Goal: Complete application form

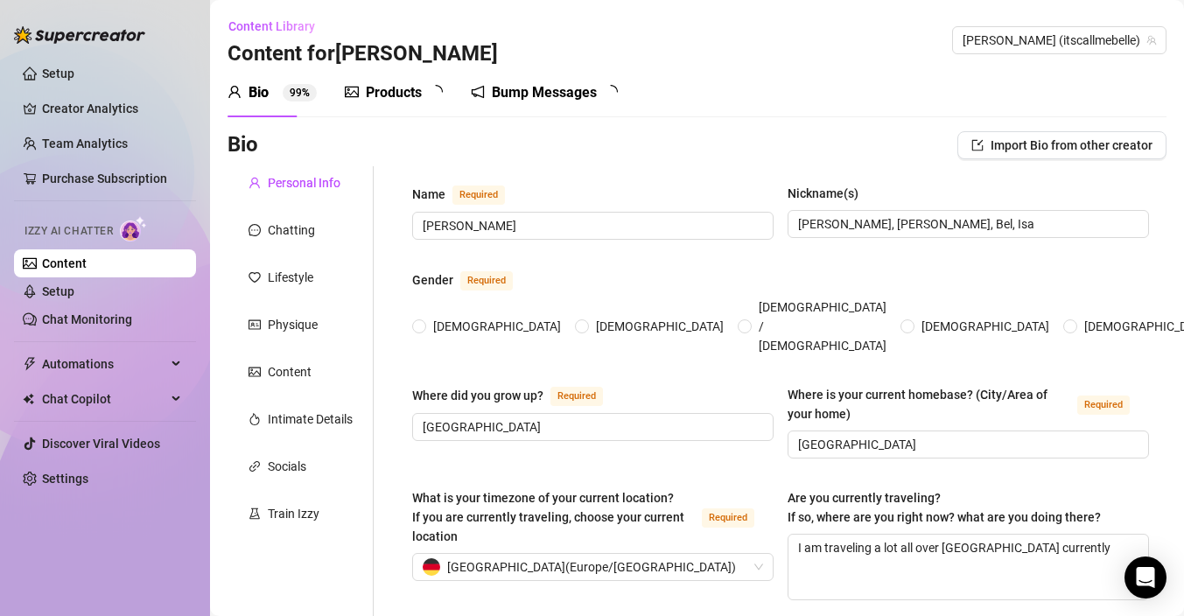
type input "[PERSON_NAME]"
type input "[PERSON_NAME], [PERSON_NAME], Bel, Isa"
type input "[GEOGRAPHIC_DATA]"
type textarea "I am traveling a lot all over [GEOGRAPHIC_DATA] currently"
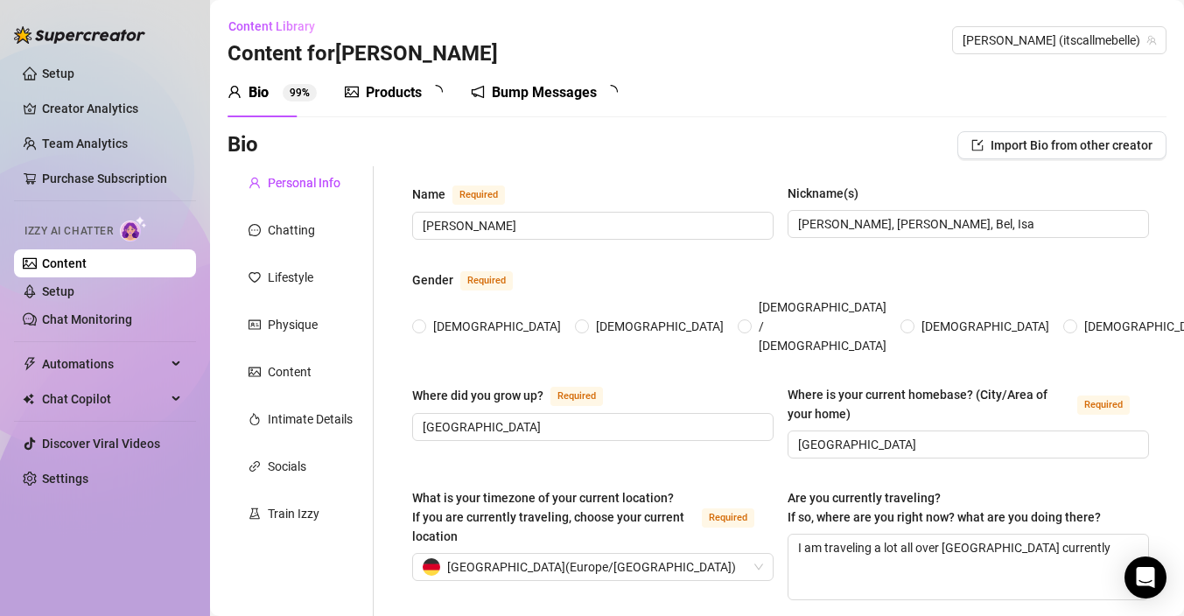
type input "[DEMOGRAPHIC_DATA]"
type input "Single"
type input "No siblings"
type input "No children"
type input "I have a chihuahua called Kilo, he is black and two years old. My best friend g…"
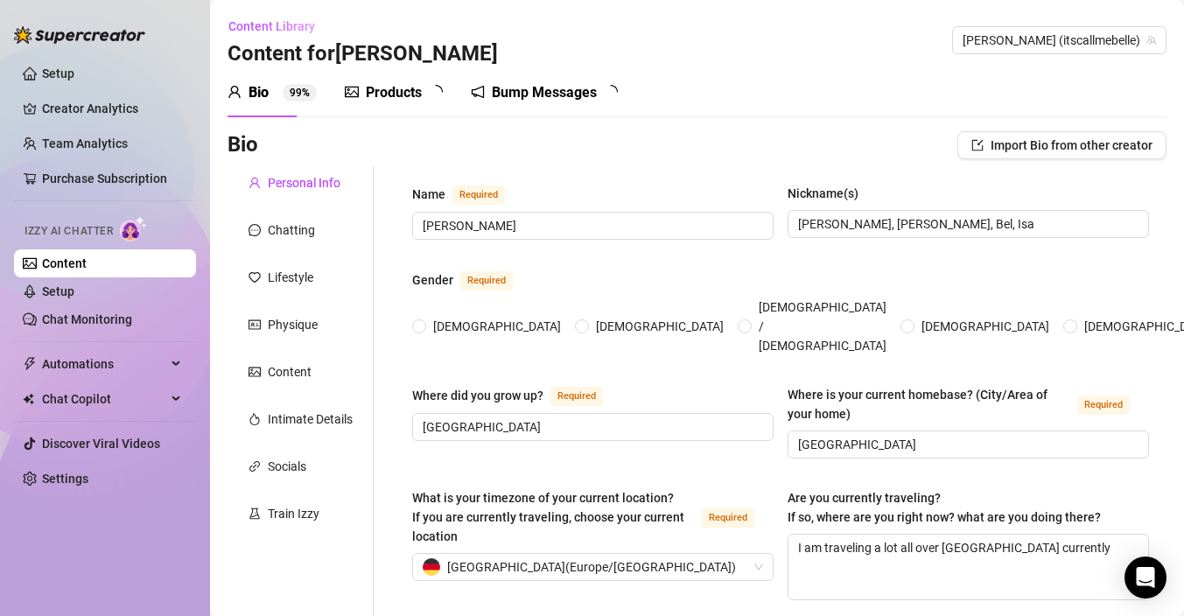
type input "Im currently studying Psychology and modelling"
type input "Ive finished my 4 year degree in communication. I've worked as a model since im…"
type input "Already finished a 4 years degree in audiovisual communication and just started…"
type input "I'm not religious"
type input "I believe in equality, respect, love and freedom. Let everyone be what they are…"
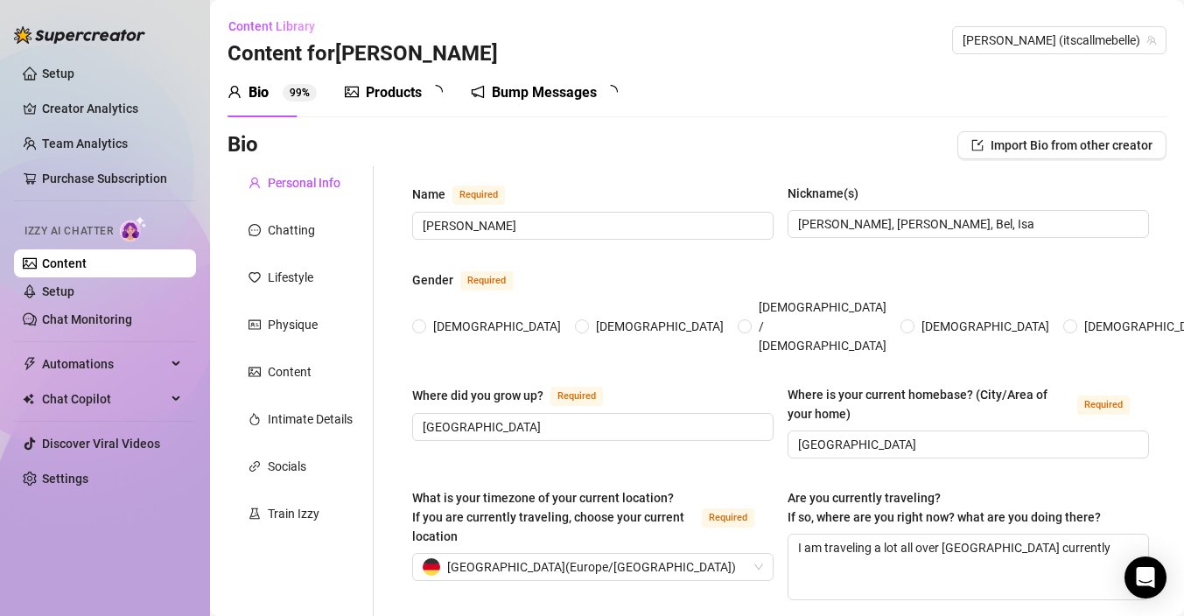
type textarea "I want to finish my degree in psychology and work as a [MEDICAL_DATA], create a…"
type textarea "first smoking story: It started more mentally than physically. When I was 12, I…"
type textarea "I love sailing, my father lives in a boat and i've sailed many times through th…"
type textarea "I’ve been smoking for years now… it’s honestly such a big part of my daily rout…"
radio input "true"
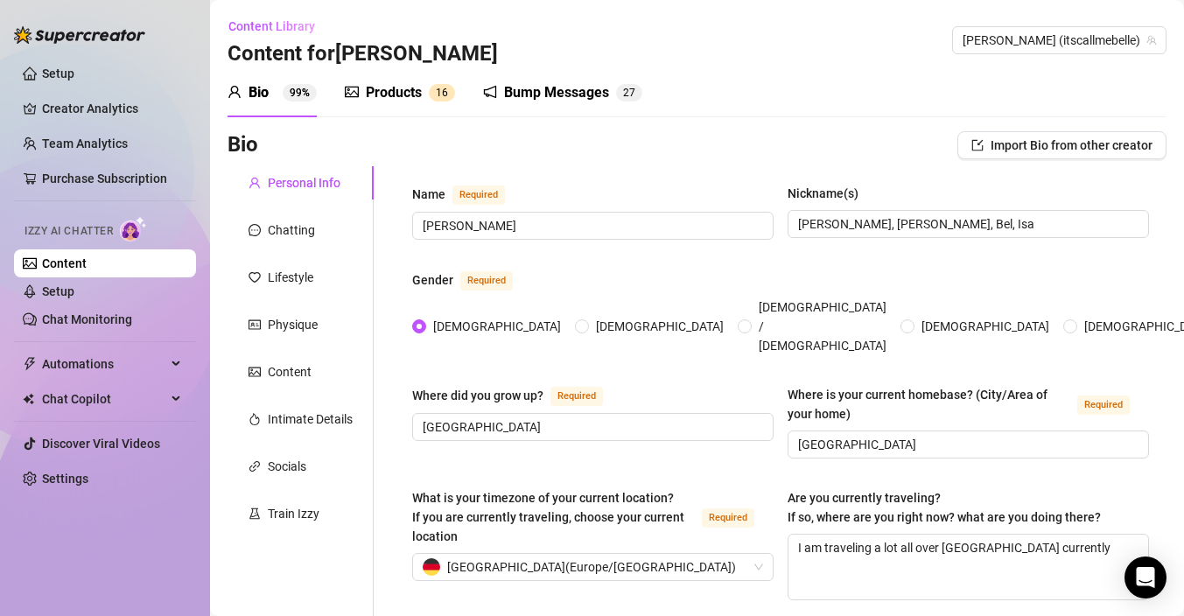
type input "[DATE]"
click at [74, 67] on link "Setup" at bounding box center [58, 74] width 32 height 14
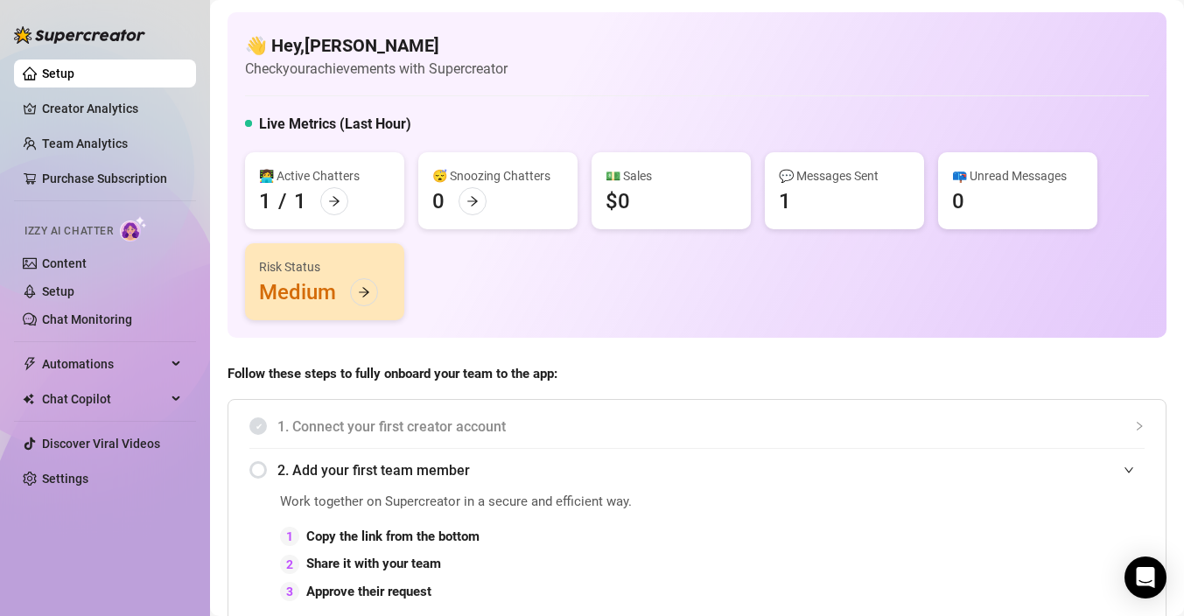
click at [526, 315] on div "👩‍💻 Active Chatters 1 / 1 😴 Snoozing Chatters 0 💵 Sales $0 💬 Messages Sent 1 📪 …" at bounding box center [697, 236] width 904 height 168
